Goal: Task Accomplishment & Management: Complete application form

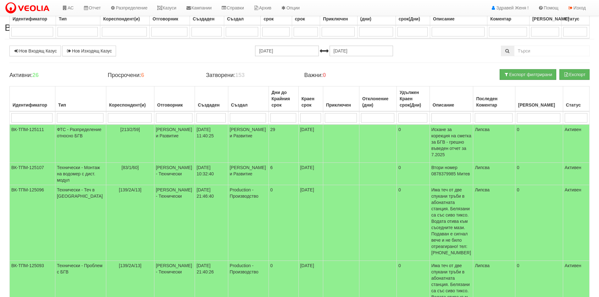
select select "40"
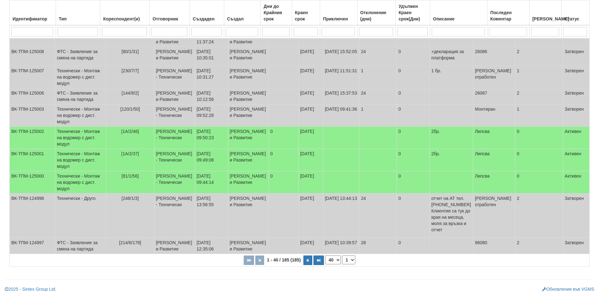
click at [331, 260] on select "10 20 30 40" at bounding box center [333, 260] width 16 height 9
click at [325, 256] on select "10 20 30 40" at bounding box center [333, 260] width 16 height 9
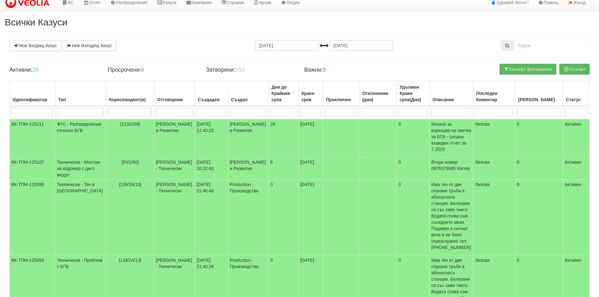
scroll to position [0, 0]
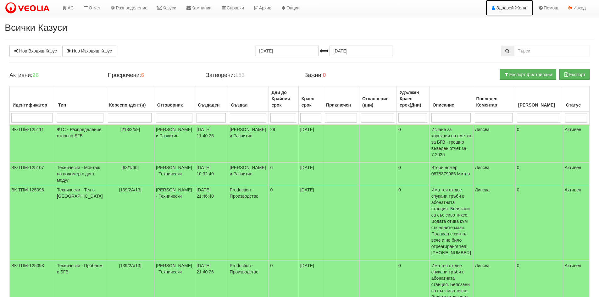
click at [521, 7] on link "Здравей Женя !" at bounding box center [509, 8] width 47 height 16
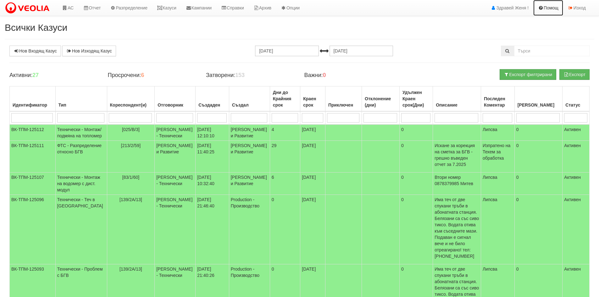
click at [550, 9] on link "Помощ" at bounding box center [548, 8] width 30 height 16
click at [71, 7] on link "АС" at bounding box center [67, 8] width 21 height 16
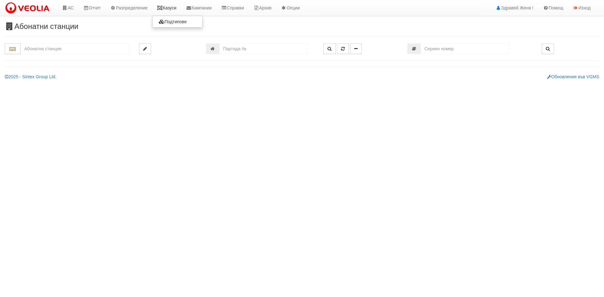
click at [167, 8] on link "Казуси" at bounding box center [166, 8] width 29 height 16
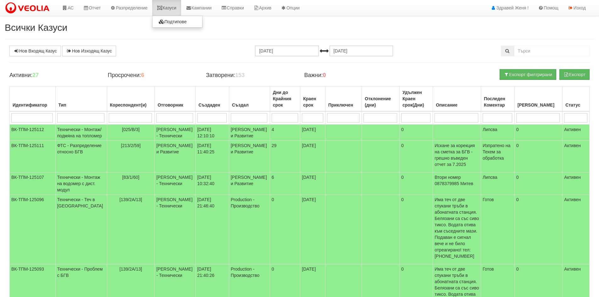
click at [175, 8] on link "Казуси" at bounding box center [166, 8] width 29 height 16
click at [165, 131] on td "[PERSON_NAME] - Технически" at bounding box center [175, 133] width 41 height 16
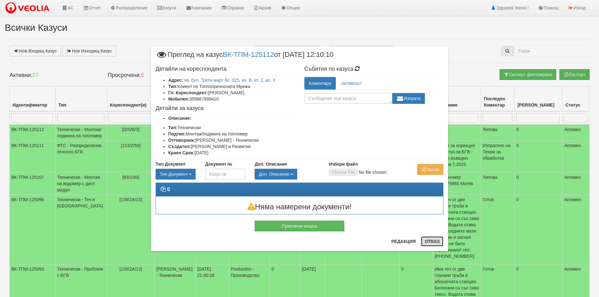
click at [438, 242] on button "Отказ" at bounding box center [432, 242] width 22 height 10
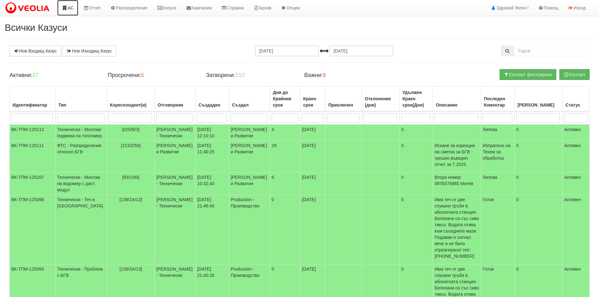
click at [73, 9] on link "АС" at bounding box center [67, 8] width 21 height 16
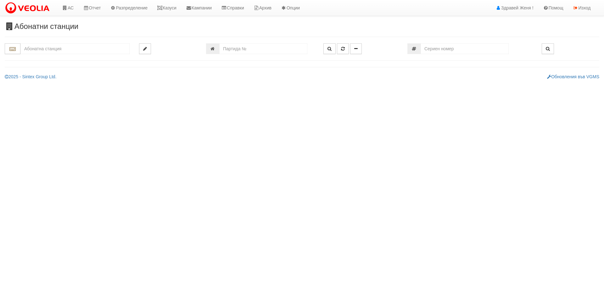
click at [56, 48] on input "text" at bounding box center [74, 48] width 109 height 11
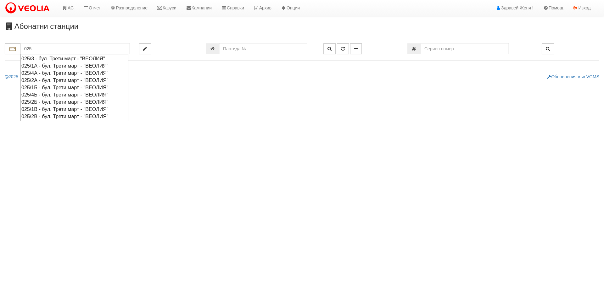
click at [47, 81] on div "025/2А - бул. Трети март - "ВЕОЛИЯ"" at bounding box center [74, 80] width 106 height 7
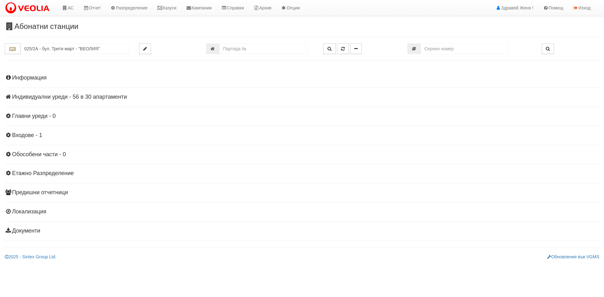
click at [95, 96] on h4 "Индивидуални уреди - 56 в 30 апартаменти" at bounding box center [302, 97] width 594 height 6
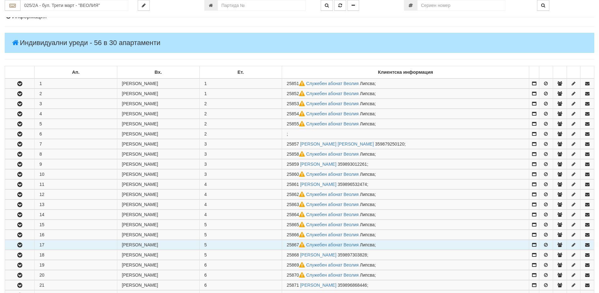
scroll to position [63, 0]
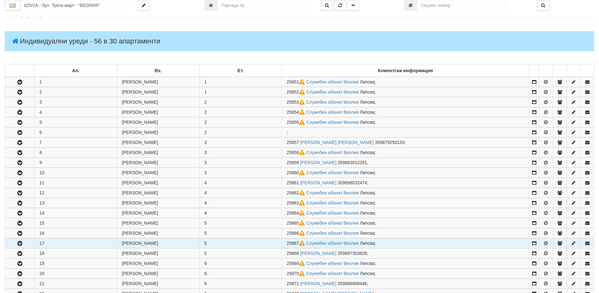
click at [18, 243] on icon "button" at bounding box center [20, 243] width 8 height 4
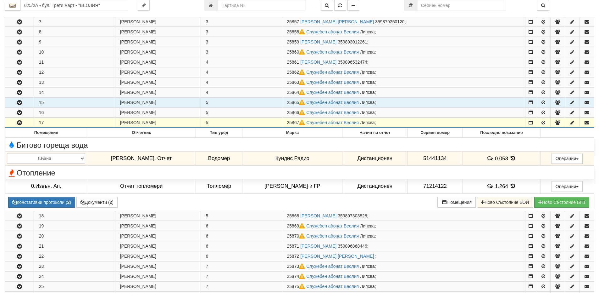
scroll to position [189, 0]
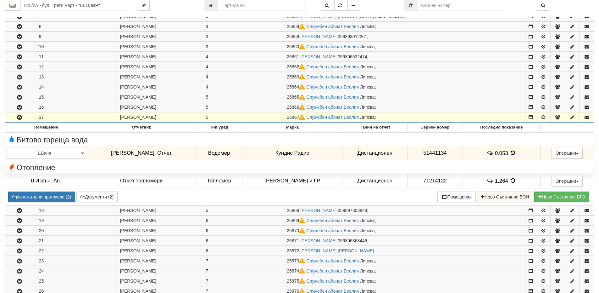
drag, startPoint x: 284, startPoint y: 118, endPoint x: 296, endPoint y: 117, distance: 11.7
click at [296, 117] on td "25867 Служебен абонат Веолия Липсва ;" at bounding box center [403, 117] width 243 height 10
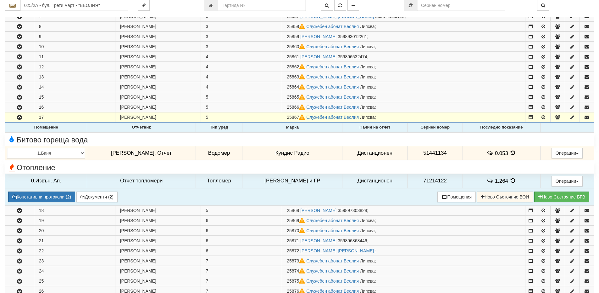
click at [510, 154] on icon at bounding box center [513, 152] width 7 height 5
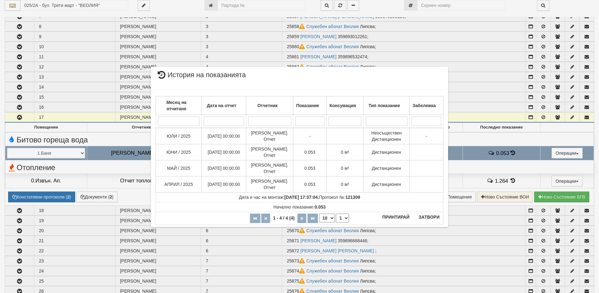
click at [508, 181] on div "× История на показанията Месец на отчитане Дата на отчет Отчетник Показание Кон…" at bounding box center [299, 146] width 599 height 293
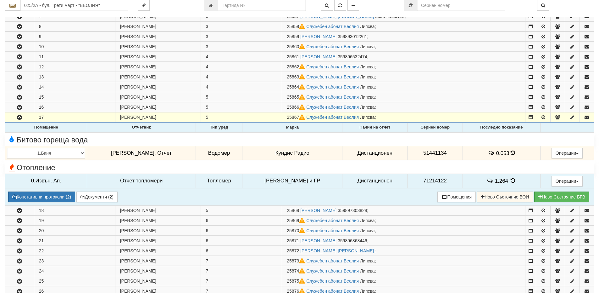
click at [510, 181] on icon at bounding box center [513, 180] width 7 height 5
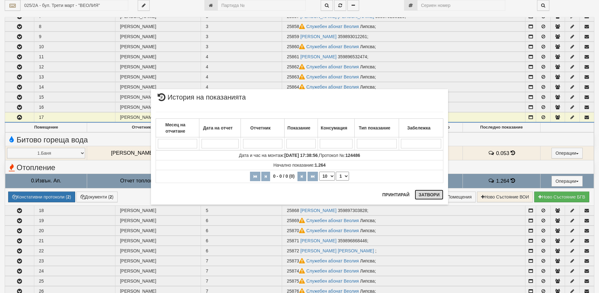
click at [430, 195] on button "Затвори" at bounding box center [429, 194] width 29 height 10
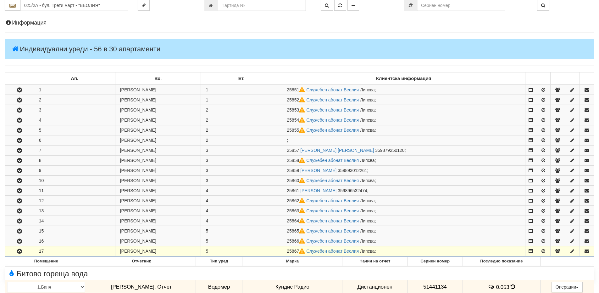
scroll to position [0, 0]
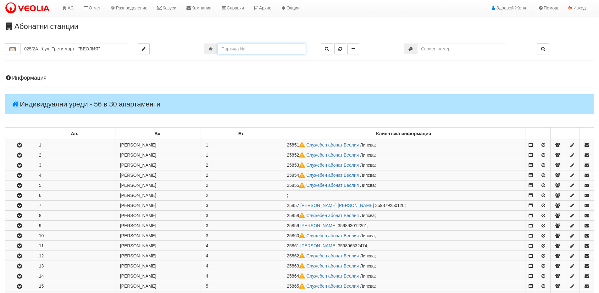
click at [251, 48] on input "number" at bounding box center [262, 48] width 88 height 11
drag, startPoint x: 110, startPoint y: 49, endPoint x: 0, endPoint y: 42, distance: 110.3
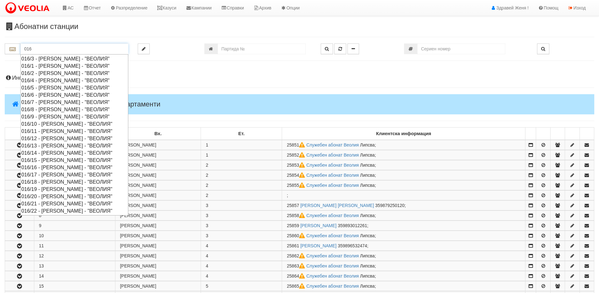
click at [37, 58] on div "016/3 - Орхид Хилс - "ВЕОЛИЯ"" at bounding box center [74, 58] width 106 height 7
type input "016/3 - Орхид Хилс - "ВЕОЛИЯ""
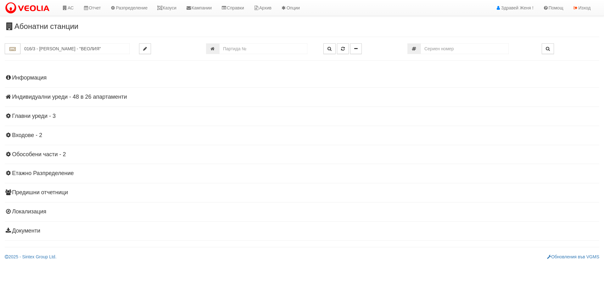
click at [45, 96] on h4 "Индивидуални уреди - 48 в 26 апартаменти" at bounding box center [302, 97] width 594 height 6
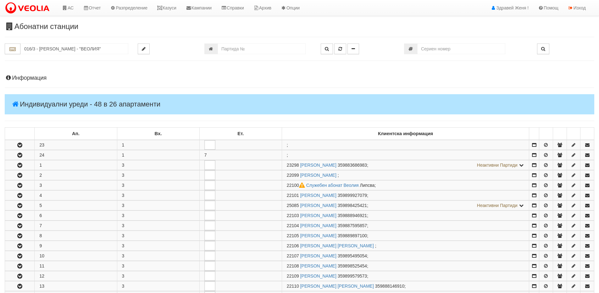
click at [31, 76] on h4 "Информация" at bounding box center [300, 78] width 590 height 6
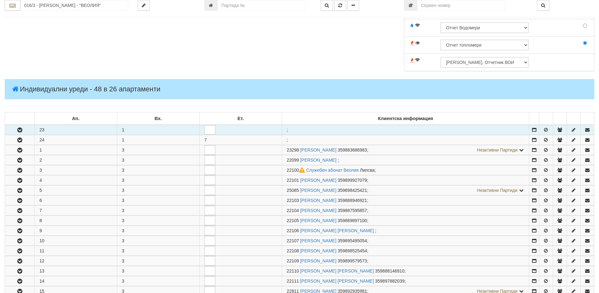
scroll to position [252, 0]
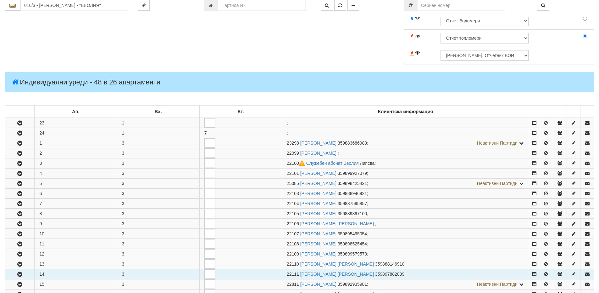
click at [50, 274] on td "14" at bounding box center [76, 274] width 82 height 10
click at [21, 272] on icon "button" at bounding box center [20, 274] width 8 height 4
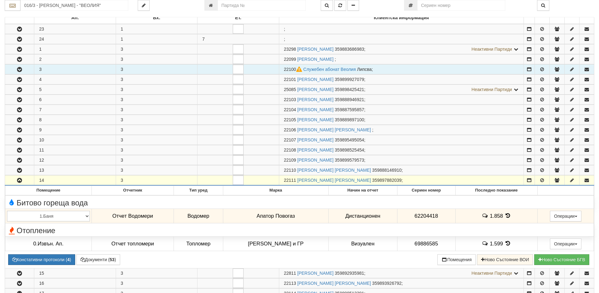
scroll to position [346, 0]
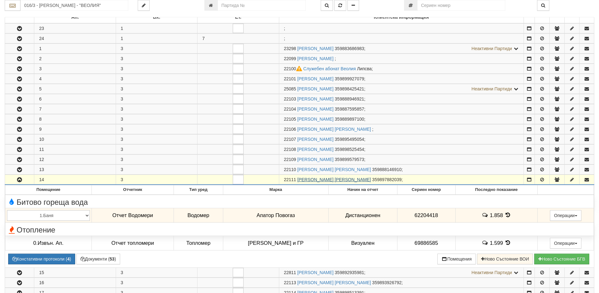
click at [305, 180] on link "АЛЕКСИ АТАНАСОВ ХАДЖИЕВ" at bounding box center [335, 179] width 74 height 5
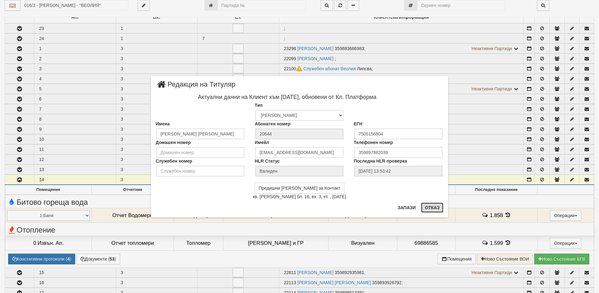
click at [433, 209] on button "Отказ" at bounding box center [432, 207] width 22 height 10
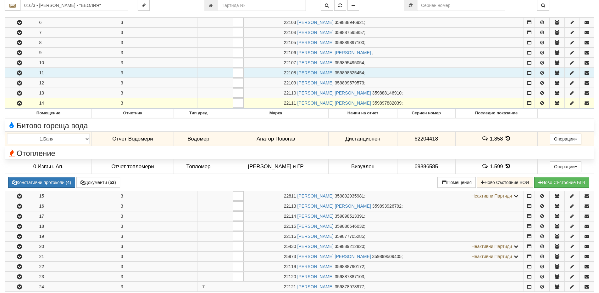
scroll to position [440, 0]
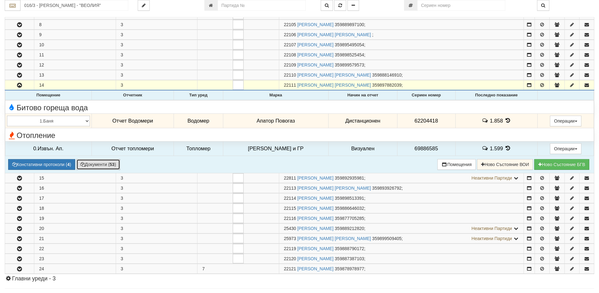
click at [88, 163] on button "Документи ( 53 )" at bounding box center [98, 164] width 44 height 11
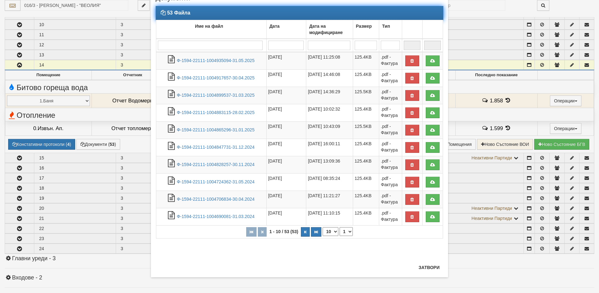
scroll to position [472, 0]
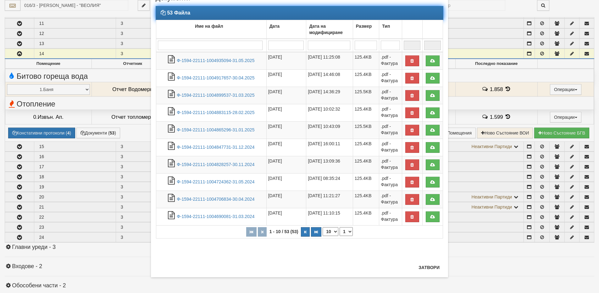
click at [328, 232] on select "10 20 30 40" at bounding box center [331, 231] width 16 height 9
select select "40"
click at [323, 236] on select "10 20 30 40" at bounding box center [331, 231] width 16 height 9
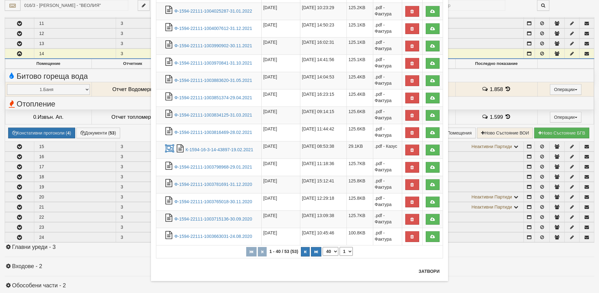
scroll to position [546, 0]
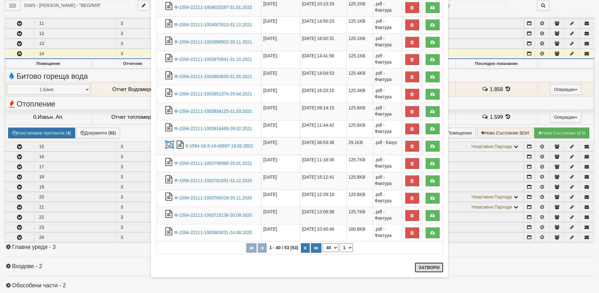
click at [423, 266] on button "Затвори" at bounding box center [429, 267] width 29 height 10
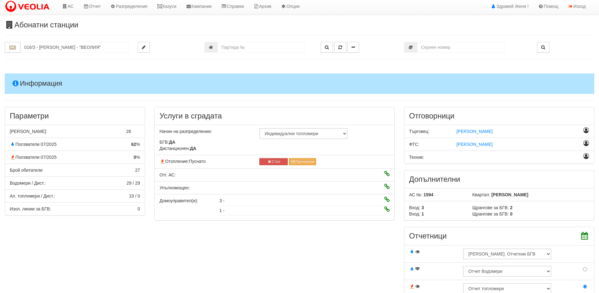
scroll to position [0, 0]
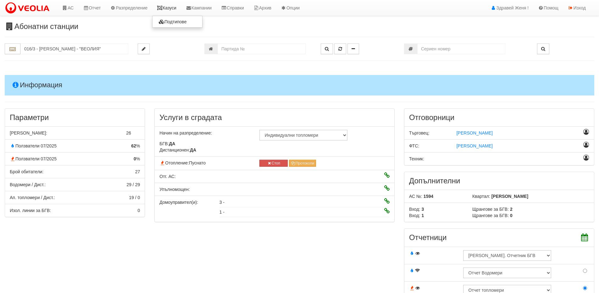
click at [176, 8] on link "Казуси" at bounding box center [166, 8] width 29 height 16
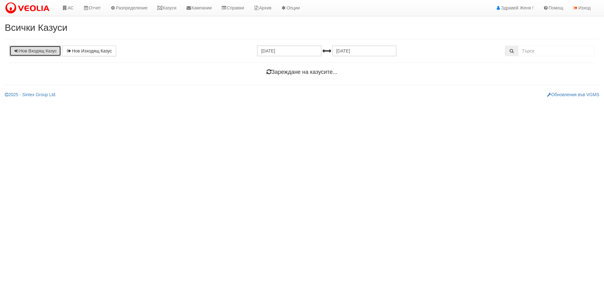
click at [46, 53] on link "Нов Входящ Казус" at bounding box center [35, 51] width 52 height 11
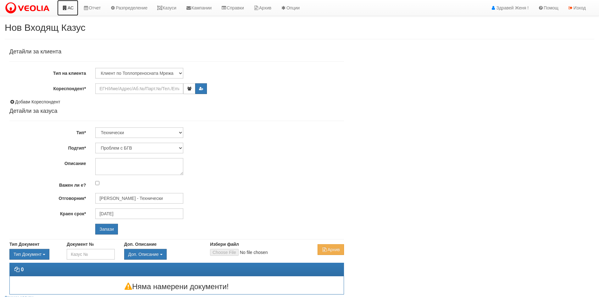
click at [70, 8] on link "АС" at bounding box center [67, 8] width 21 height 16
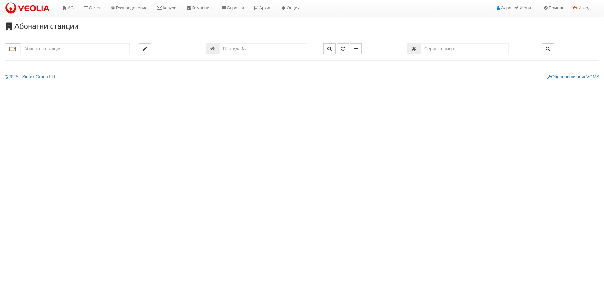
click at [59, 50] on input "text" at bounding box center [74, 48] width 109 height 11
click at [38, 47] on input "text" at bounding box center [74, 48] width 109 height 11
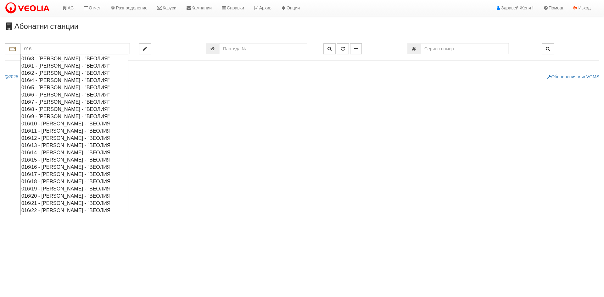
click at [32, 49] on input "016" at bounding box center [74, 48] width 109 height 11
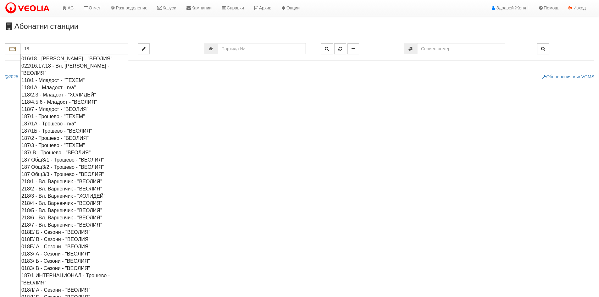
type input "1"
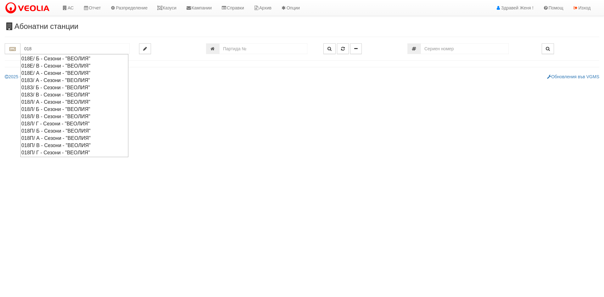
click at [40, 81] on div "018З/ А - Сезони - "ВЕОЛИЯ"" at bounding box center [74, 80] width 106 height 7
type input "018З/ А - Сезони - "ВЕОЛИЯ""
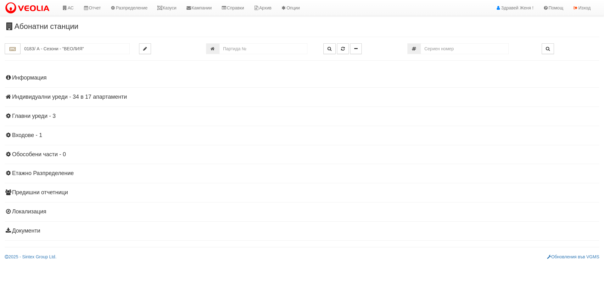
click at [89, 95] on h4 "Индивидуални уреди - 34 в 17 апартаменти" at bounding box center [302, 97] width 594 height 6
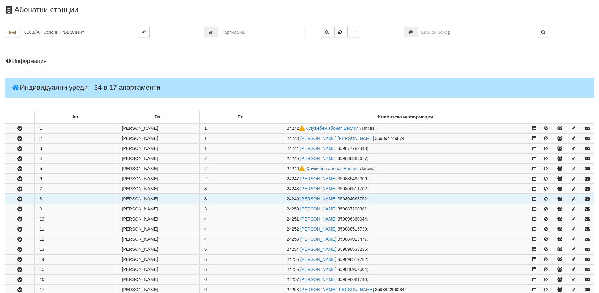
scroll to position [31, 0]
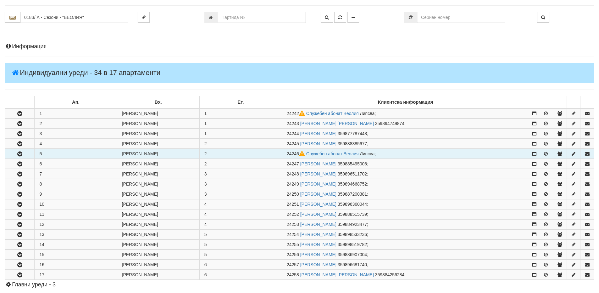
click at [47, 153] on td "5" at bounding box center [76, 154] width 82 height 10
click at [299, 154] on span "24246" at bounding box center [297, 153] width 20 height 5
click at [21, 153] on icon "button" at bounding box center [20, 154] width 8 height 4
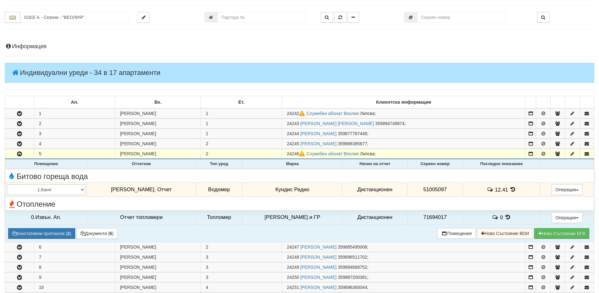
click at [510, 189] on icon at bounding box center [513, 189] width 7 height 5
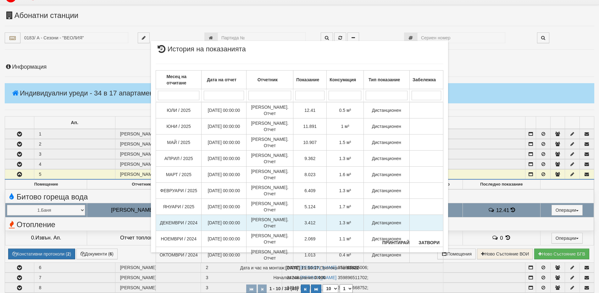
scroll to position [0, 0]
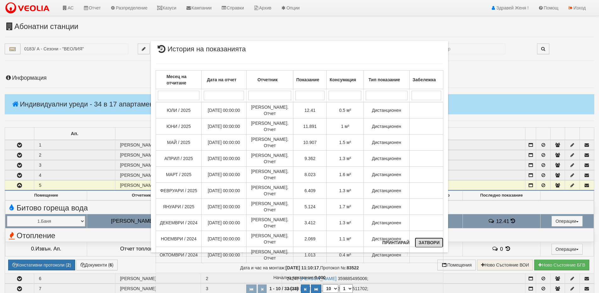
click at [430, 244] on button "Затвори" at bounding box center [429, 242] width 29 height 10
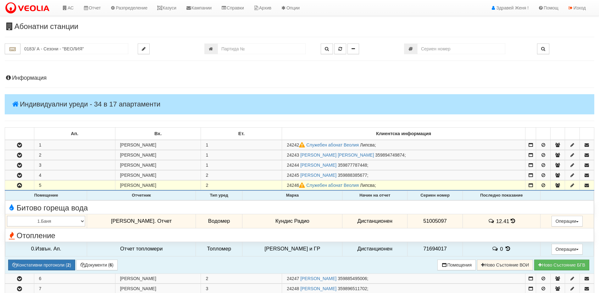
click at [511, 220] on icon at bounding box center [513, 220] width 4 height 5
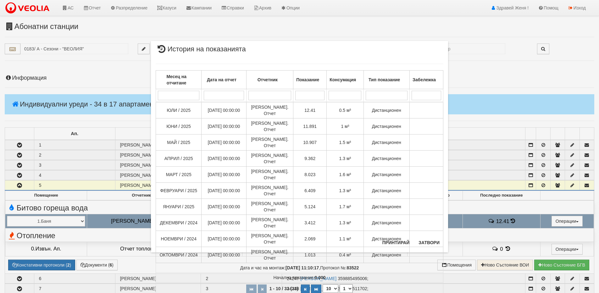
click at [27, 76] on div "× История на показанията Месец на отчитане Дата на отчет Отчетник Показание Кон…" at bounding box center [299, 146] width 599 height 293
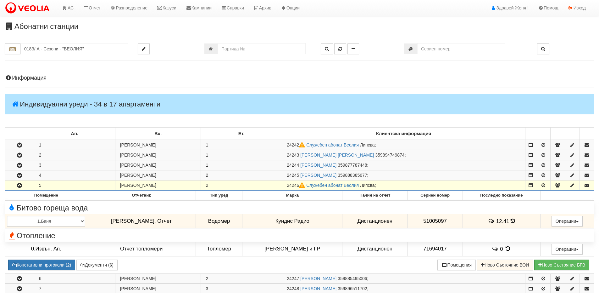
click at [37, 81] on div "Информация Параметри Брой Апартаменти: 17 Ползватели 07/2025 88 % 0 % 0" at bounding box center [300, 295] width 590 height 456
click at [43, 75] on h4 "Информация" at bounding box center [300, 78] width 590 height 6
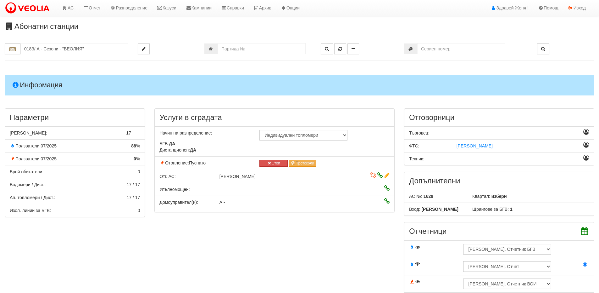
click at [43, 75] on h4 "Информация" at bounding box center [300, 85] width 590 height 20
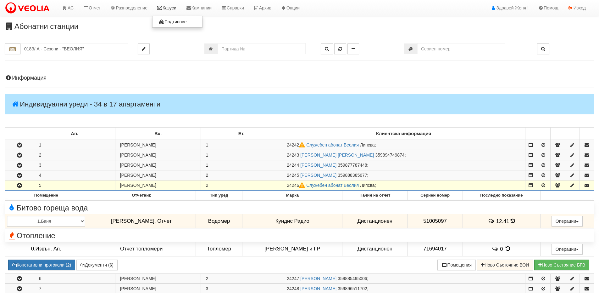
click at [170, 8] on link "Казуси" at bounding box center [166, 8] width 29 height 16
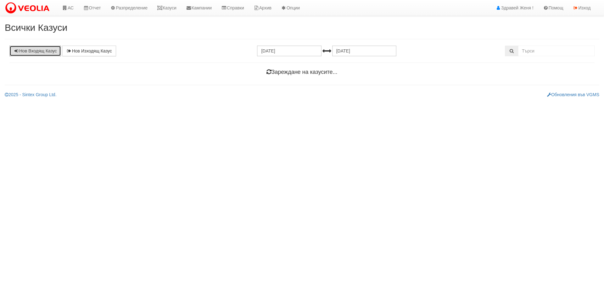
click at [42, 52] on link "Нов Входящ Казус" at bounding box center [35, 51] width 52 height 11
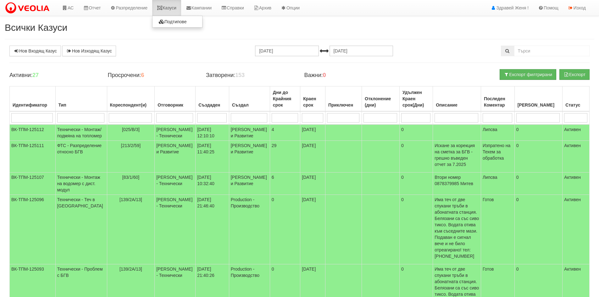
click at [171, 10] on link "Казуси" at bounding box center [166, 8] width 29 height 16
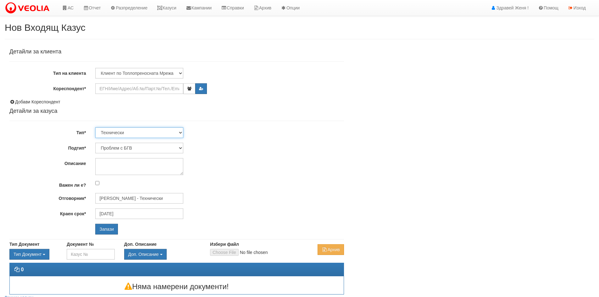
click at [182, 131] on select "Технически ФТС Търговски Административен Производствен Експлоатационен Финансов…" at bounding box center [139, 132] width 88 height 11
click at [153, 90] on input "Кореспондент*" at bounding box center [139, 88] width 88 height 11
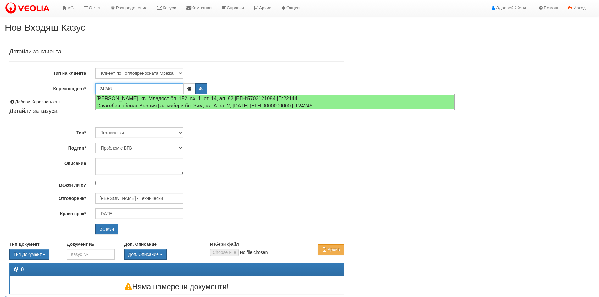
type input "24246"
click at [95, 224] on input "Запази" at bounding box center [106, 229] width 23 height 11
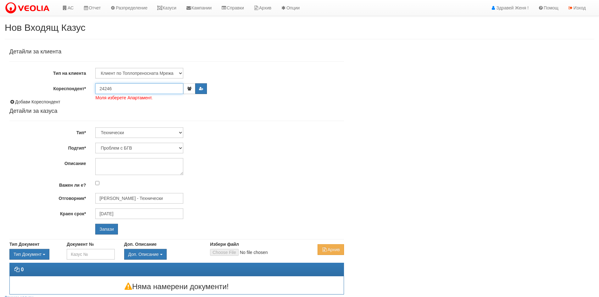
click at [153, 90] on input "24246" at bounding box center [139, 88] width 88 height 11
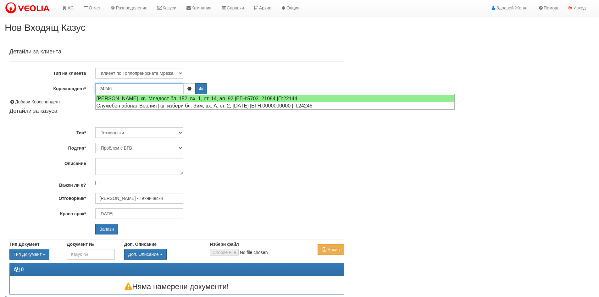
click at [159, 105] on div "Служебен абонат Веолия |кв. избери бл. Зим, вх. А, ет. 2, [DATE] |ЕГН:000000000…" at bounding box center [275, 106] width 358 height 8
type input "Служебен абонат Веолия"
type input "[PERSON_NAME] - Технически"
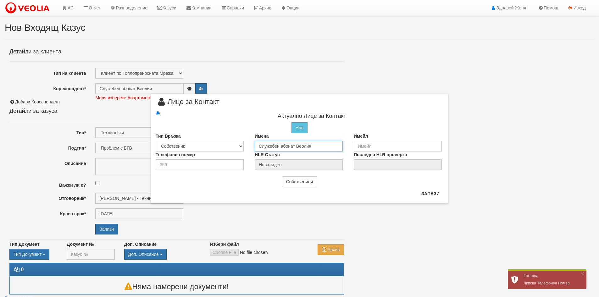
drag, startPoint x: 316, startPoint y: 145, endPoint x: 244, endPoint y: 150, distance: 72.3
click at [244, 150] on div "Тип Връзка Собственик [PERSON_NAME] Съсед Приятел Имена Служебен абонат Веолия …" at bounding box center [299, 142] width 297 height 19
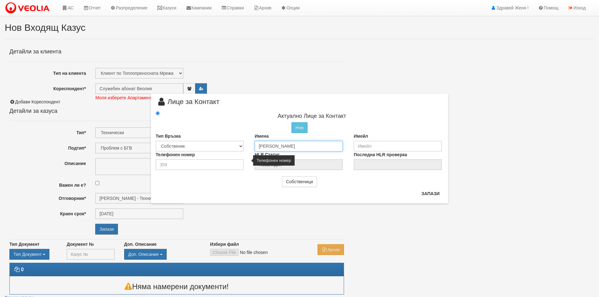
type input "[PERSON_NAME]"
click at [217, 165] on input "number" at bounding box center [200, 164] width 88 height 11
click at [207, 167] on input "033605793021" at bounding box center [200, 164] width 88 height 11
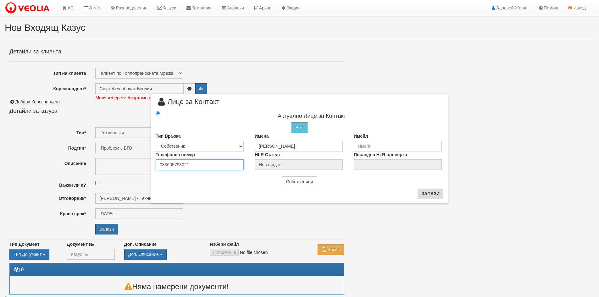
type input "033605793021"
click at [430, 196] on button "Запази" at bounding box center [431, 194] width 26 height 10
type input "[PERSON_NAME]"
radio input "true"
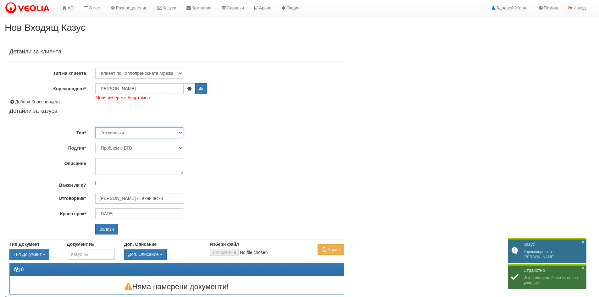
click at [179, 132] on select "Технически ФТС Търговски Административен Производствен Експлоатационен Финансов…" at bounding box center [139, 132] width 88 height 11
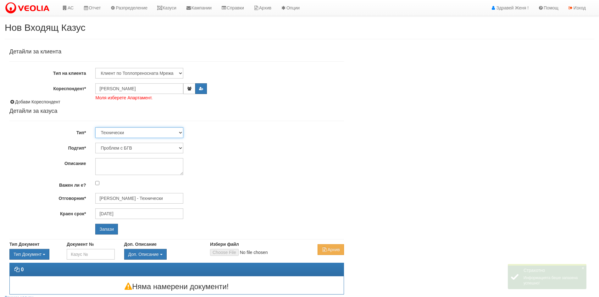
select select "1"
click at [95, 127] on select "Технически ФТС Търговски Административен Производствен Експлоатационен Финансов…" at bounding box center [139, 132] width 88 height 11
type input "[DATE]"
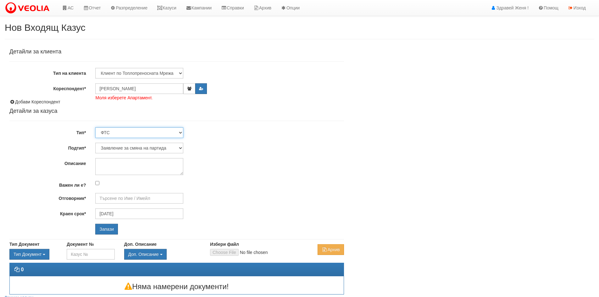
type input "[PERSON_NAME] и Развитие"
click at [108, 230] on input "Запази" at bounding box center [106, 229] width 23 height 11
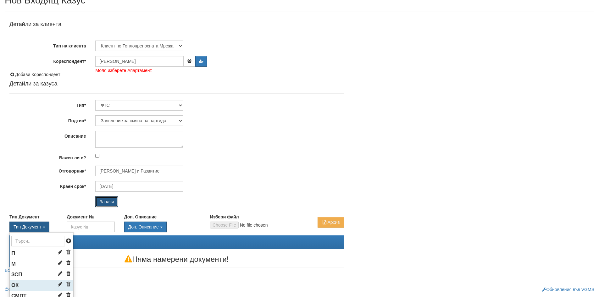
scroll to position [94, 0]
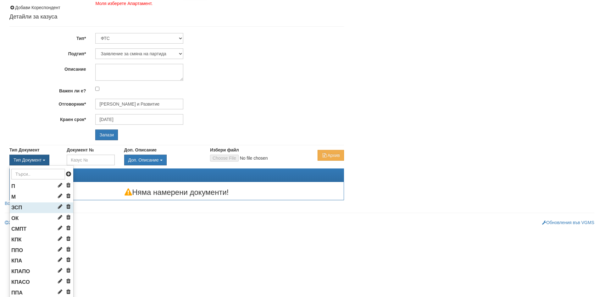
click at [18, 207] on span "ЗСП" at bounding box center [16, 208] width 11 height 6
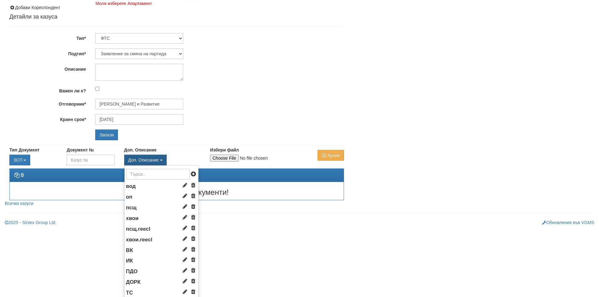
scroll to position [28, 0]
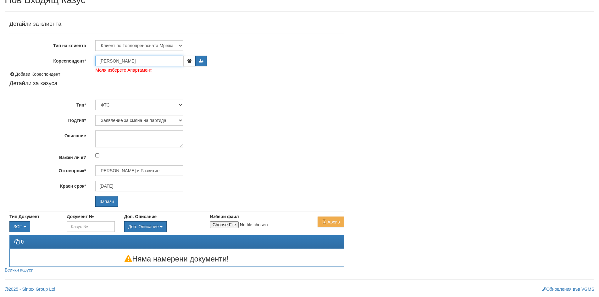
click at [153, 63] on input "[PERSON_NAME]" at bounding box center [139, 61] width 88 height 11
click at [224, 226] on input "Избери файл" at bounding box center [251, 224] width 83 height 7
type input "C:\fakepath\DOC039.pdf"
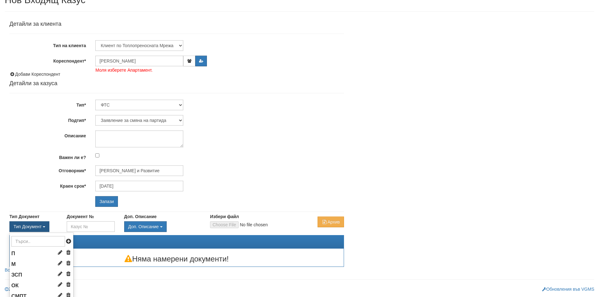
click at [22, 226] on span "Тип Документ" at bounding box center [28, 226] width 28 height 5
click at [28, 276] on li "ЗСП" at bounding box center [42, 275] width 64 height 11
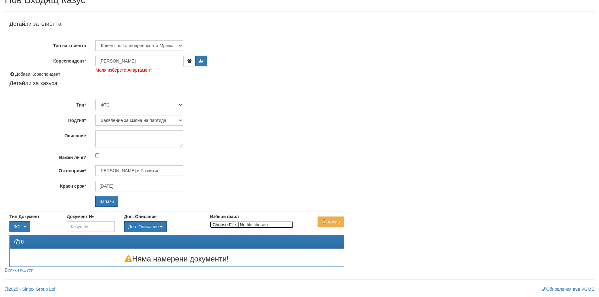
click at [216, 228] on input "Избери файл" at bounding box center [251, 224] width 83 height 7
type input "C:\fakepath\DOC040.pdf"
click at [147, 66] on input "[PERSON_NAME]" at bounding box center [139, 61] width 88 height 11
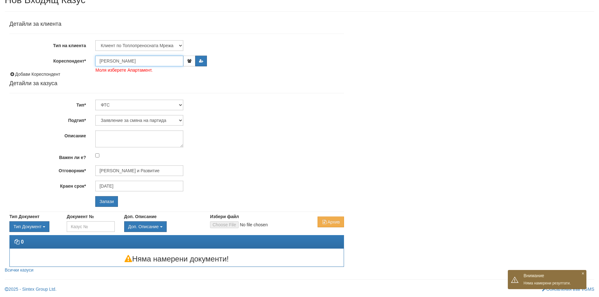
click at [160, 64] on input "[PERSON_NAME]" at bounding box center [139, 61] width 88 height 11
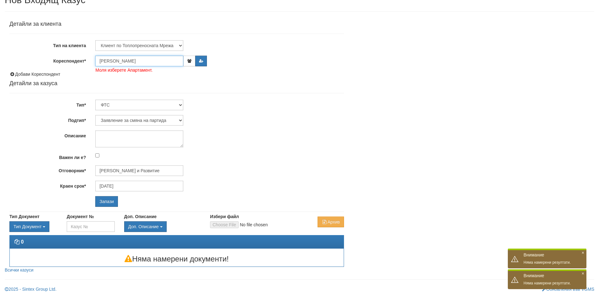
click at [160, 64] on input "[PERSON_NAME]" at bounding box center [139, 61] width 88 height 11
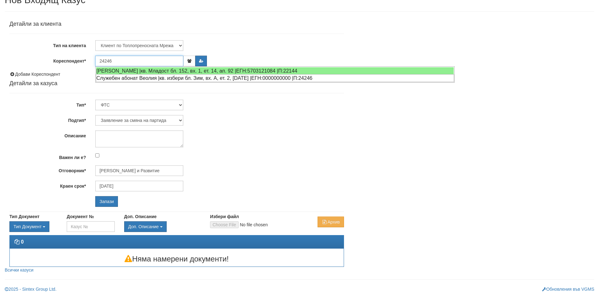
click at [165, 76] on div "Служебен абонат Веолия |кв. избери бл. Зим, вх. А, ет. 2, ап. 5 |ЕГН:0000000000…" at bounding box center [275, 78] width 358 height 8
type input "[PERSON_NAME]"
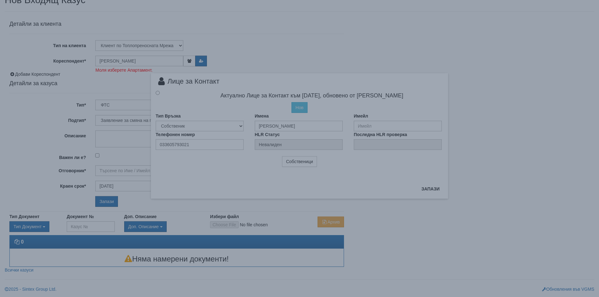
type input "[PERSON_NAME] и Развитие"
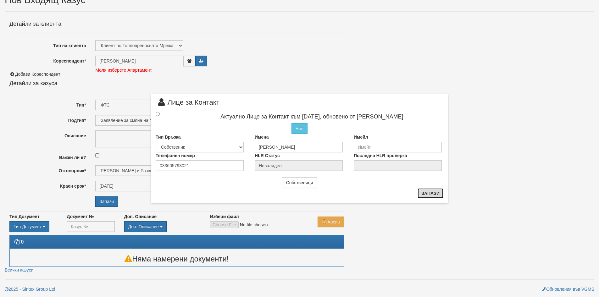
click at [435, 196] on button "Запази" at bounding box center [431, 193] width 26 height 10
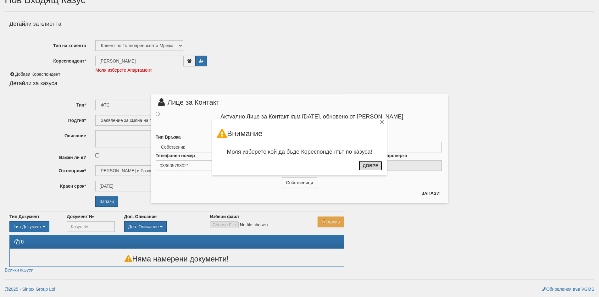
click at [372, 166] on button "Добре" at bounding box center [370, 166] width 23 height 10
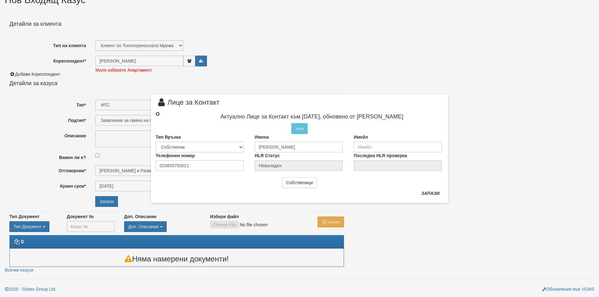
click at [158, 114] on input "radio" at bounding box center [158, 114] width 4 height 4
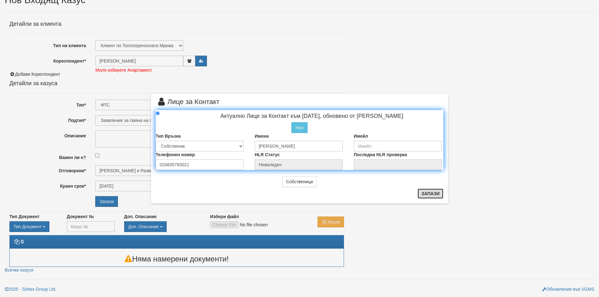
click at [433, 193] on button "Запази" at bounding box center [431, 194] width 26 height 10
radio input "true"
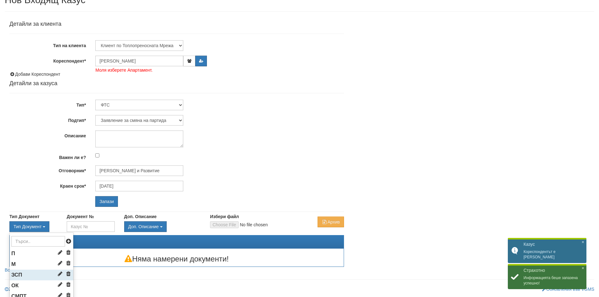
click at [20, 274] on span "ЗСП" at bounding box center [16, 275] width 11 height 6
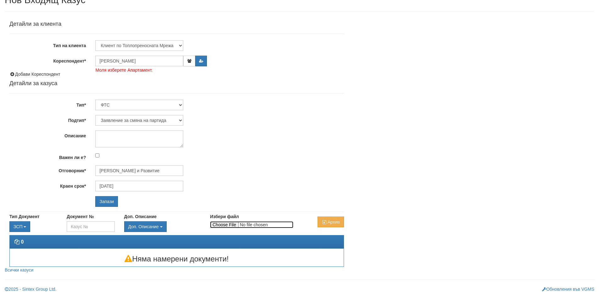
click at [224, 226] on input "Избери файл" at bounding box center [251, 224] width 83 height 7
type input "C:\fakepath\DOC040.pdf"
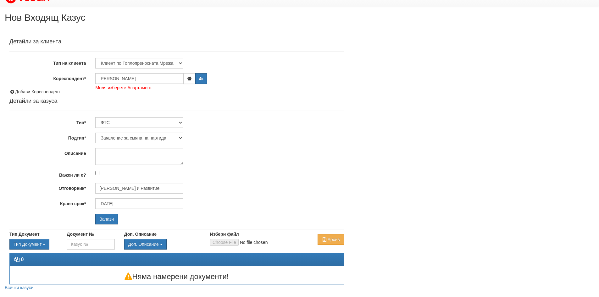
scroll to position [0, 0]
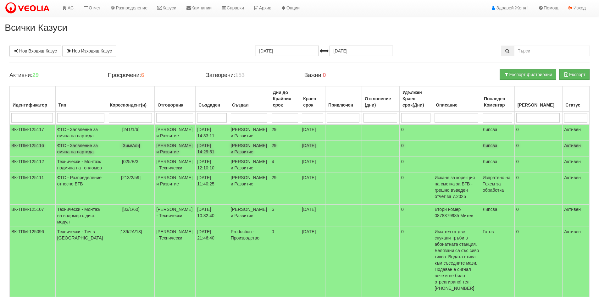
click at [83, 153] on td "ФТС - Заявление за смяна на партида" at bounding box center [81, 149] width 52 height 16
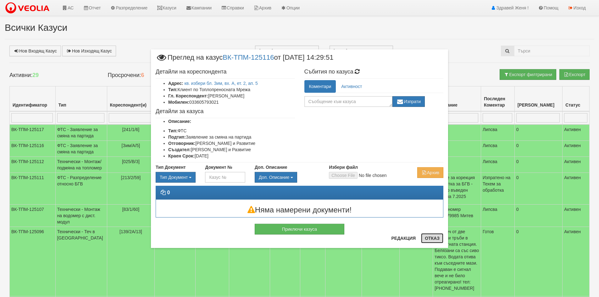
click at [438, 238] on button "Отказ" at bounding box center [432, 238] width 22 height 10
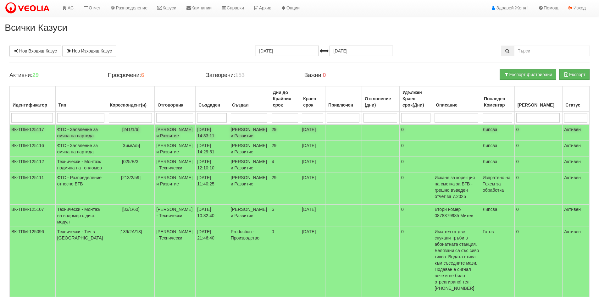
click at [129, 127] on span "[241/1/6]" at bounding box center [130, 129] width 17 height 5
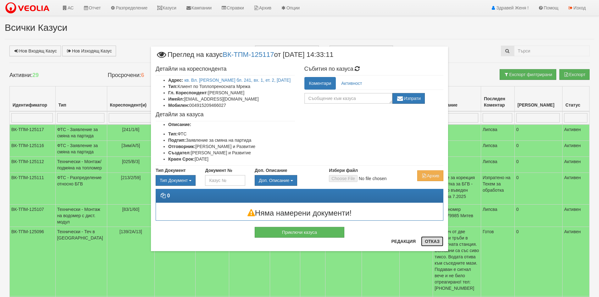
click at [429, 243] on button "Отказ" at bounding box center [432, 242] width 22 height 10
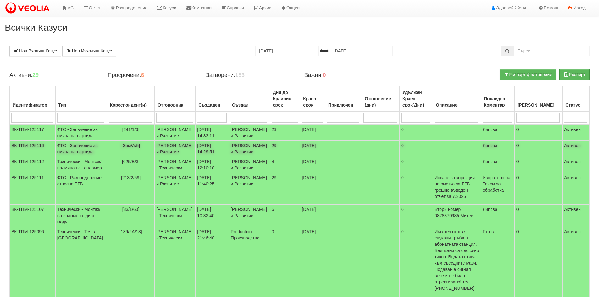
click at [169, 153] on td "[PERSON_NAME] и Развитие" at bounding box center [175, 149] width 41 height 16
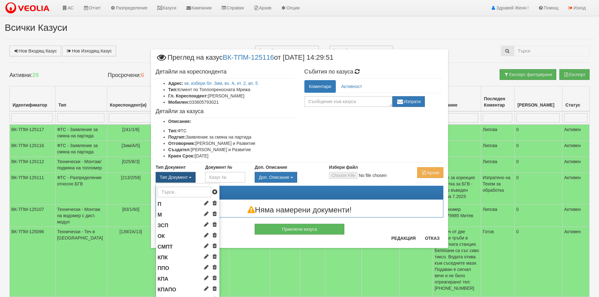
click at [176, 178] on span "Тип Документ" at bounding box center [174, 177] width 28 height 5
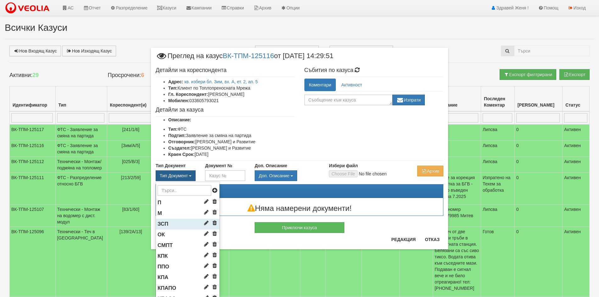
click at [176, 225] on li "ЗСП" at bounding box center [188, 224] width 64 height 11
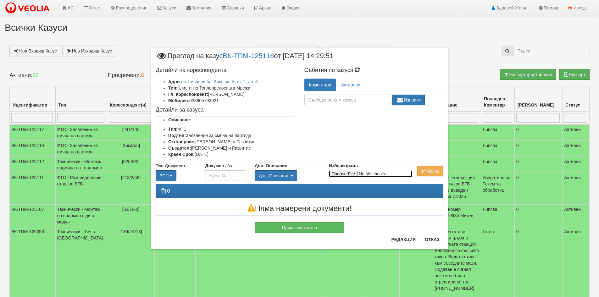
click at [350, 176] on input "Избери файл" at bounding box center [370, 173] width 83 height 7
type input "C:\fakepath\DOC040.pdf"
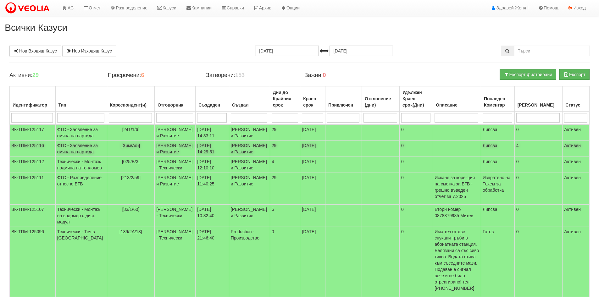
click at [216, 157] on td "[DATE] 14:29:51" at bounding box center [212, 149] width 33 height 16
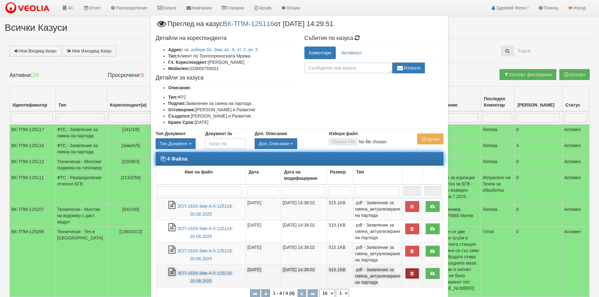
click at [414, 274] on button "button" at bounding box center [412, 273] width 14 height 11
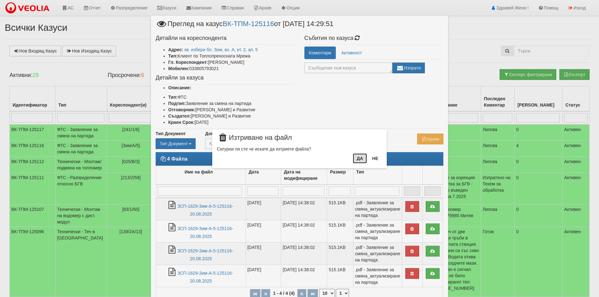
click at [361, 158] on button "Да" at bounding box center [360, 158] width 14 height 10
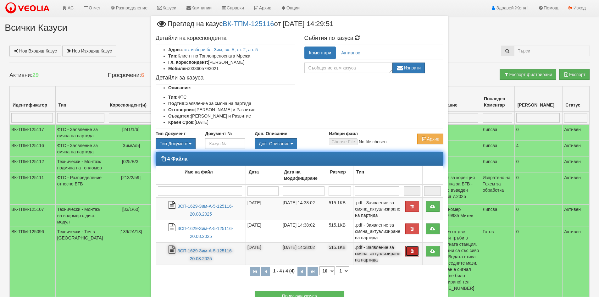
click at [410, 251] on icon "button" at bounding box center [413, 251] width 6 height 4
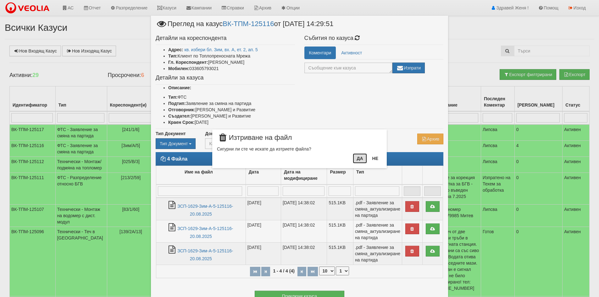
click at [359, 159] on button "Да" at bounding box center [360, 158] width 14 height 10
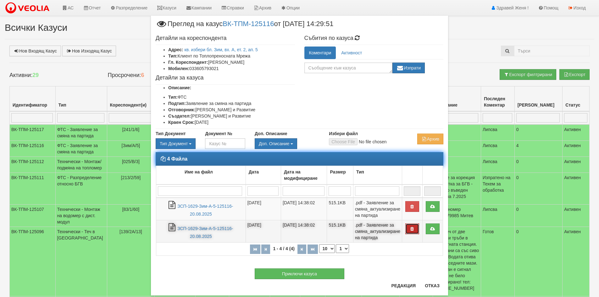
click at [410, 228] on icon "button" at bounding box center [413, 229] width 6 height 4
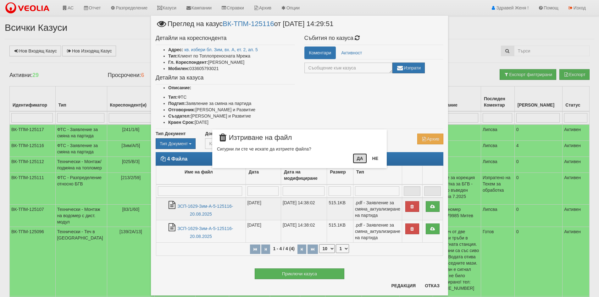
click at [359, 159] on button "Да" at bounding box center [360, 158] width 14 height 10
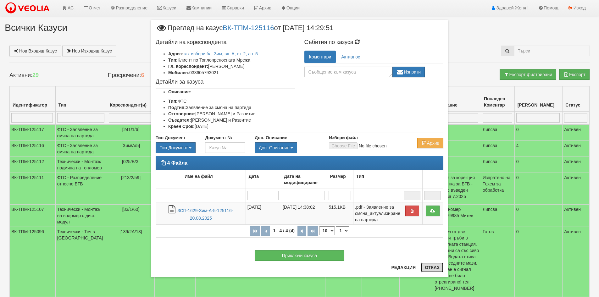
click at [432, 268] on button "Отказ" at bounding box center [432, 268] width 22 height 10
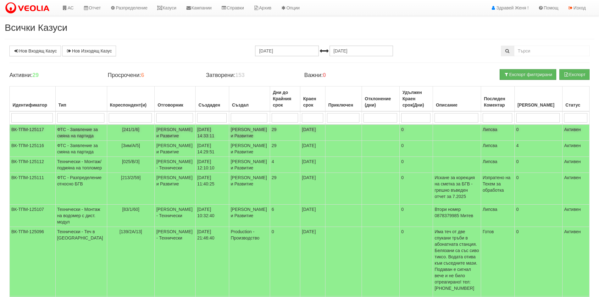
click at [222, 137] on td "[DATE] 14:33:11" at bounding box center [212, 133] width 33 height 16
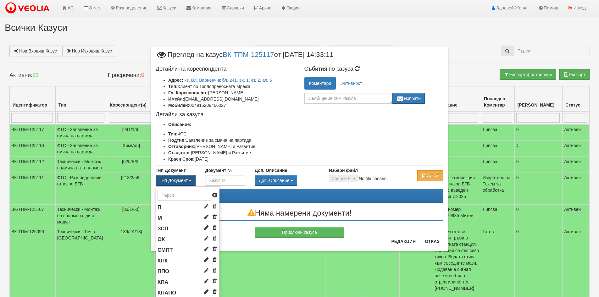
click at [168, 177] on button "Тип Документ" at bounding box center [176, 180] width 40 height 11
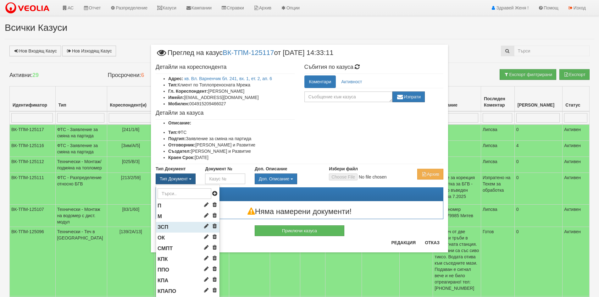
click at [173, 226] on li "ЗСП" at bounding box center [188, 227] width 64 height 11
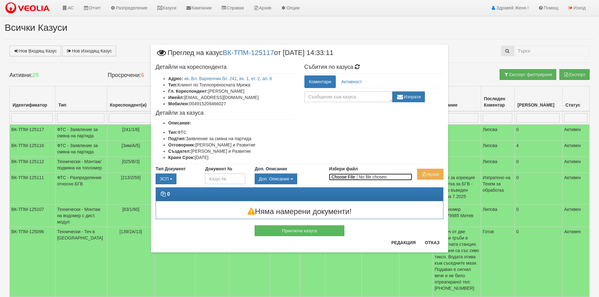
click at [339, 177] on input "Избери файл" at bounding box center [370, 177] width 83 height 7
type input "C:\fakepath\DOC041.pdf"
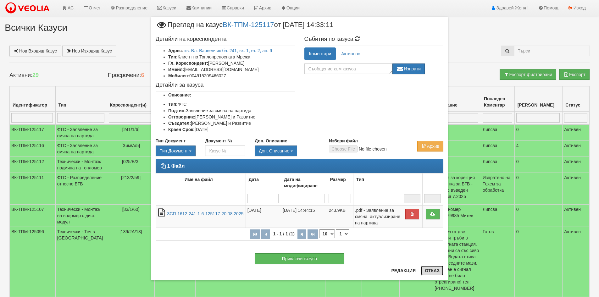
click at [430, 269] on button "Отказ" at bounding box center [432, 271] width 22 height 10
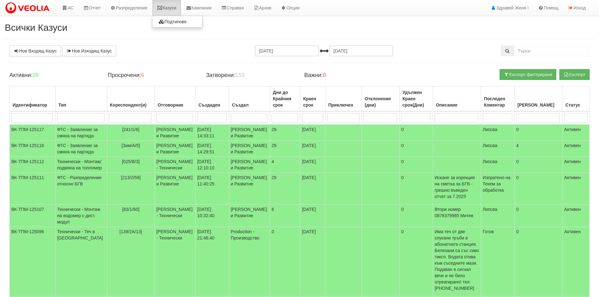
click at [177, 8] on link "Казуси" at bounding box center [166, 8] width 29 height 16
click at [129, 156] on td "[Зим/А/5]" at bounding box center [131, 149] width 48 height 16
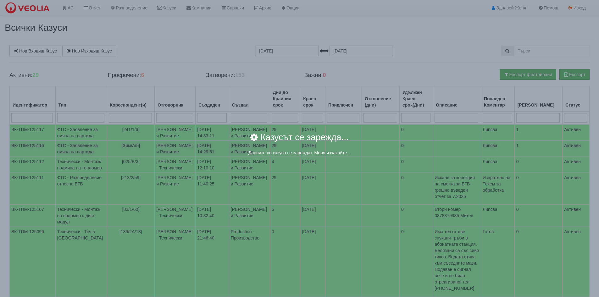
click at [129, 156] on body "АС Отчет Настройки Период Глобални Параметри Сваляне Отчетни Карти Нулиране УДР" at bounding box center [299, 232] width 599 height 465
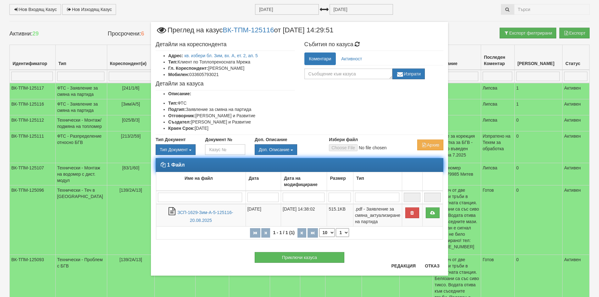
scroll to position [63, 0]
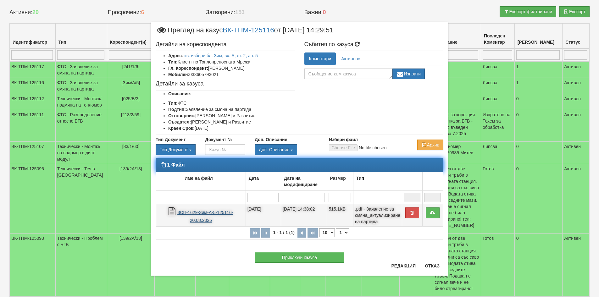
click at [215, 213] on link "ЗСП-1629-Зим-А-5-125116-20.08.2025" at bounding box center [205, 216] width 56 height 13
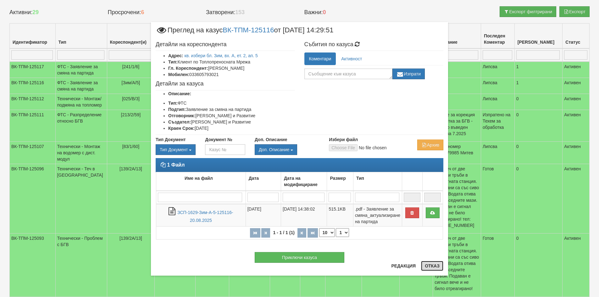
click at [428, 267] on button "Отказ" at bounding box center [432, 266] width 22 height 10
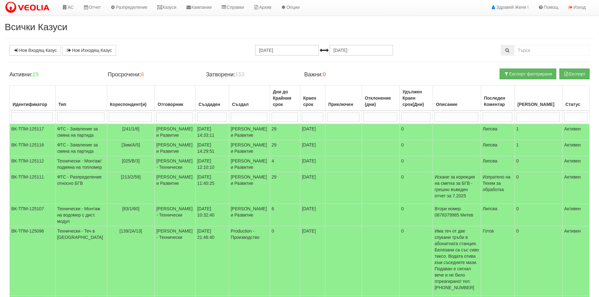
scroll to position [0, 0]
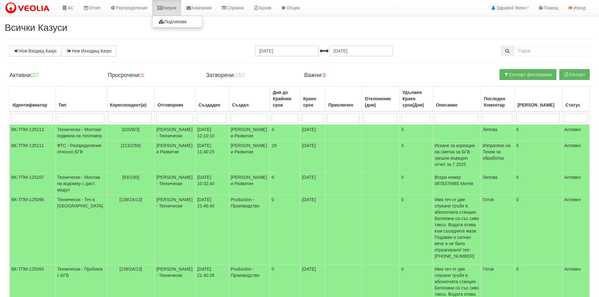
click at [172, 9] on link "Казуси" at bounding box center [166, 8] width 29 height 16
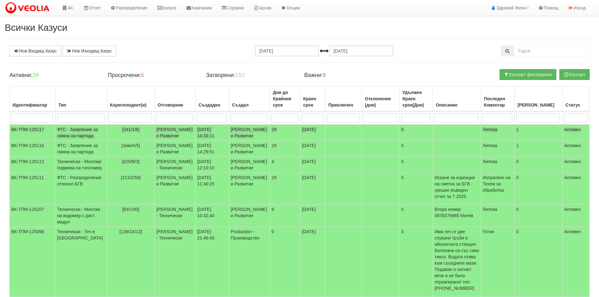
click at [232, 136] on td "[PERSON_NAME] и Развитие" at bounding box center [249, 133] width 41 height 16
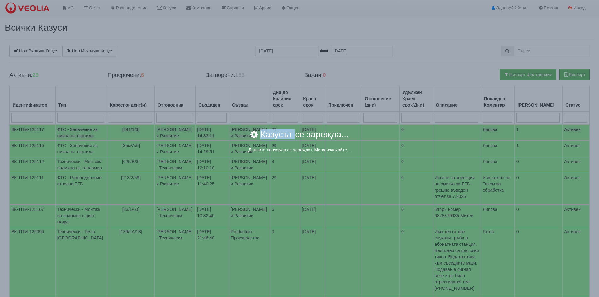
click at [232, 136] on div "Казусът се зарежда..." at bounding box center [299, 138] width 349 height 17
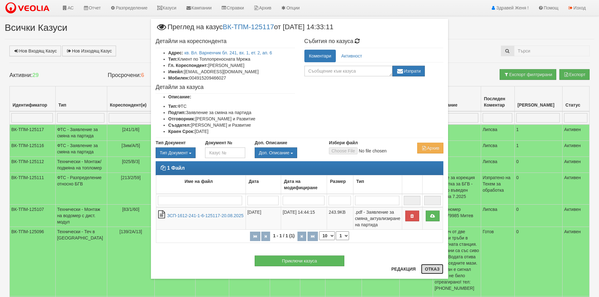
click at [434, 270] on button "Отказ" at bounding box center [432, 269] width 22 height 10
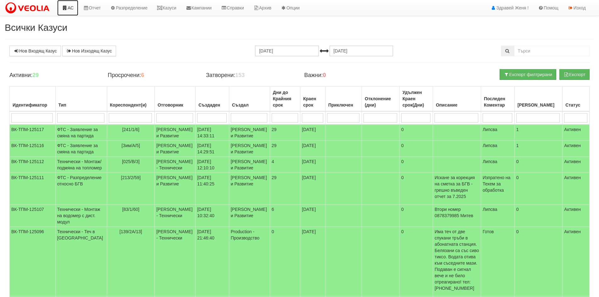
click at [64, 9] on icon at bounding box center [65, 8] width 6 height 4
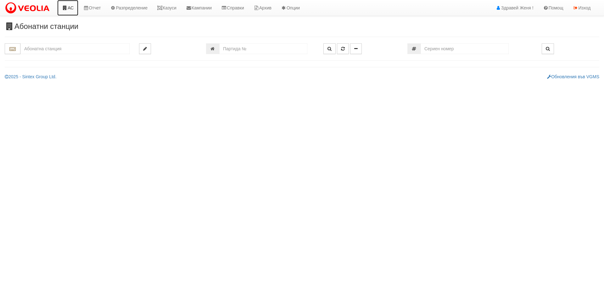
click at [72, 11] on link "АС" at bounding box center [67, 8] width 21 height 16
click at [172, 7] on link "Казуси" at bounding box center [166, 8] width 29 height 16
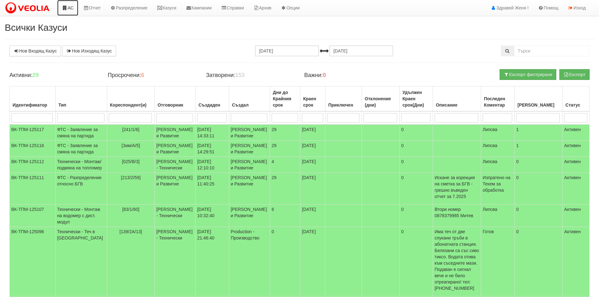
click at [65, 8] on icon at bounding box center [65, 8] width 6 height 4
click at [178, 10] on link "Казуси" at bounding box center [166, 8] width 29 height 16
